Goal: Transaction & Acquisition: Purchase product/service

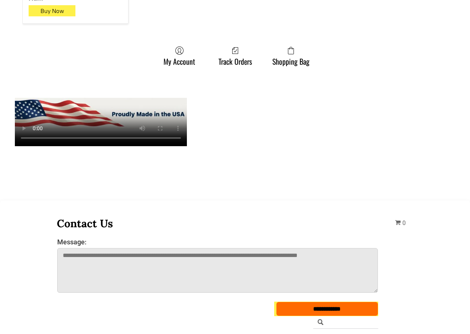
scroll to position [817, 0]
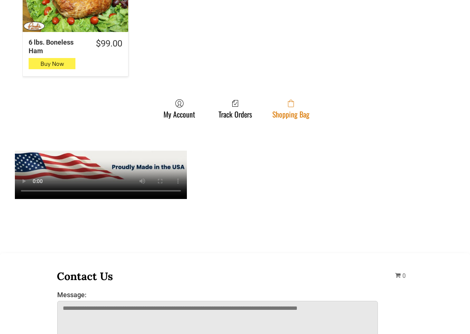
click at [304, 105] on link "Shopping Bag" at bounding box center [291, 109] width 45 height 20
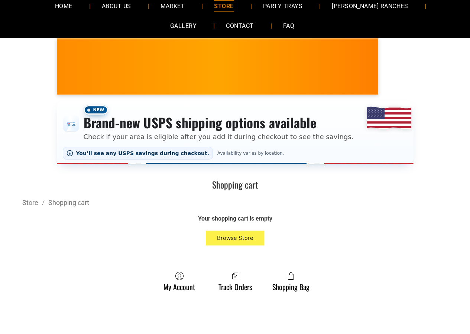
scroll to position [186, 0]
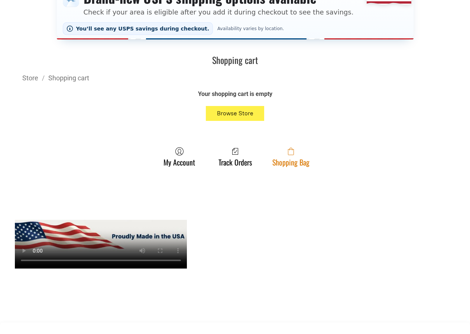
click at [276, 161] on link "Shopping Bag" at bounding box center [291, 157] width 45 height 20
click at [309, 156] on link "Shopping Bag" at bounding box center [291, 157] width 45 height 20
click at [301, 158] on link "Shopping Bag" at bounding box center [291, 157] width 45 height 20
